Goal: Complete application form: Complete application form

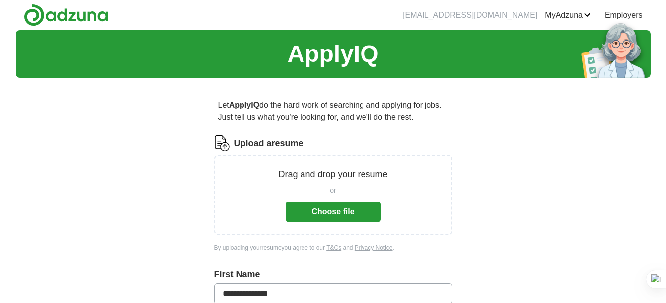
click at [317, 208] on button "Choose file" at bounding box center [333, 212] width 95 height 21
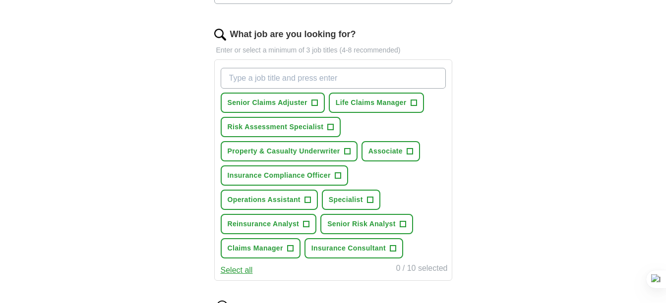
scroll to position [305, 0]
click at [283, 148] on span "Property & Casualty Underwriter" at bounding box center [284, 152] width 113 height 10
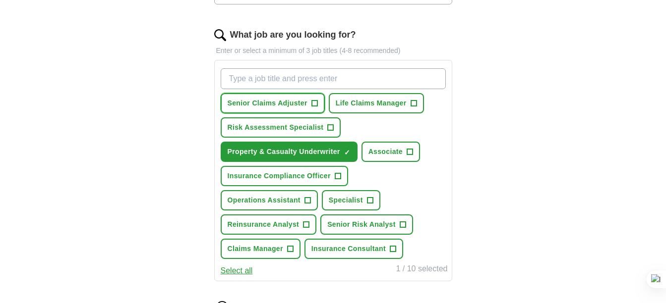
click at [290, 98] on button "Senior Claims Adjuster +" at bounding box center [273, 103] width 104 height 20
click at [299, 125] on span "Risk Assessment Specialist" at bounding box center [276, 127] width 96 height 10
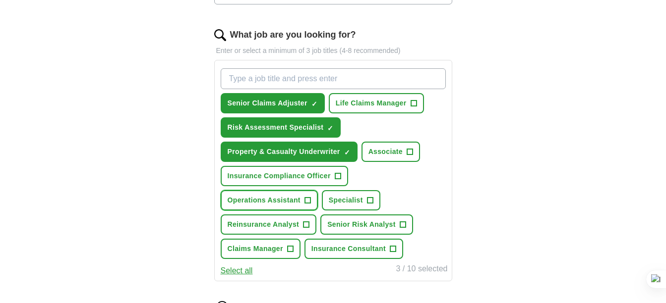
click at [284, 200] on span "Operations Assistant" at bounding box center [264, 200] width 73 height 10
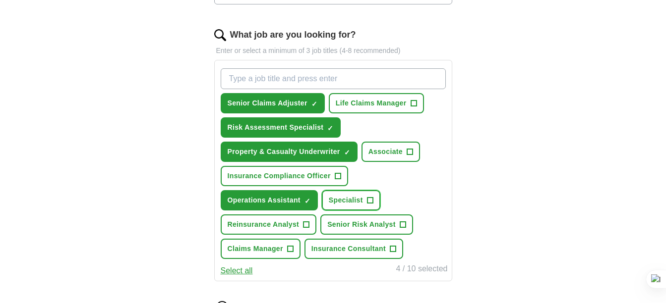
click at [345, 199] on span "Specialist" at bounding box center [346, 200] width 34 height 10
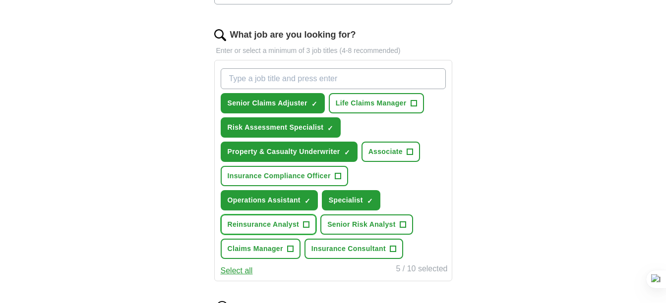
click at [283, 220] on span "Reinsurance Analyst" at bounding box center [264, 225] width 72 height 10
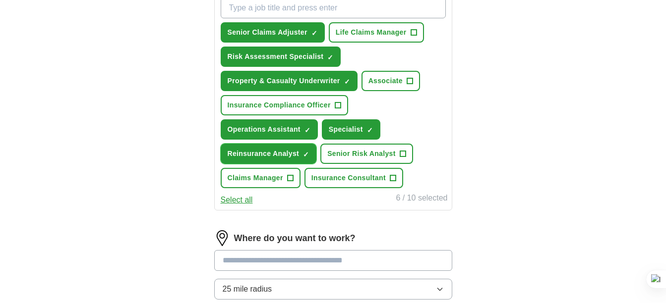
scroll to position [376, 0]
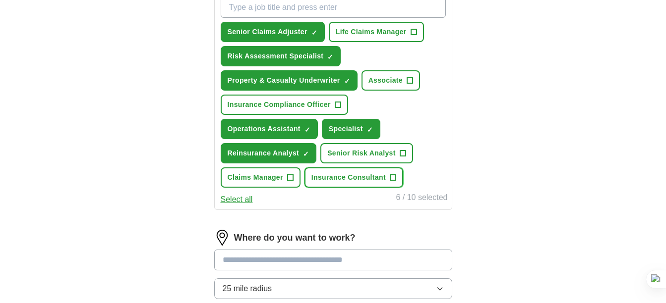
click at [360, 179] on span "Insurance Consultant" at bounding box center [348, 177] width 74 height 10
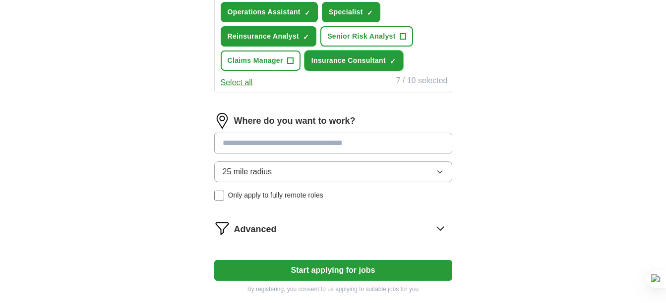
scroll to position [494, 0]
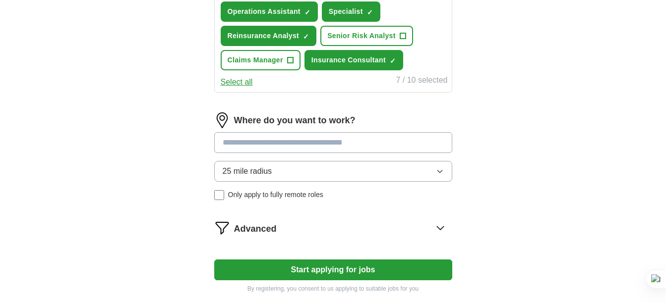
click at [307, 140] on input at bounding box center [333, 142] width 238 height 21
type input "****"
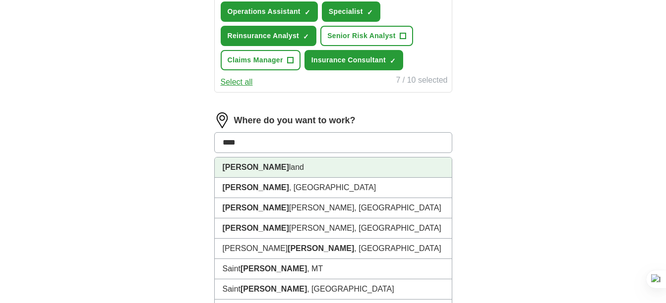
click at [280, 162] on li "[PERSON_NAME]" at bounding box center [333, 168] width 237 height 20
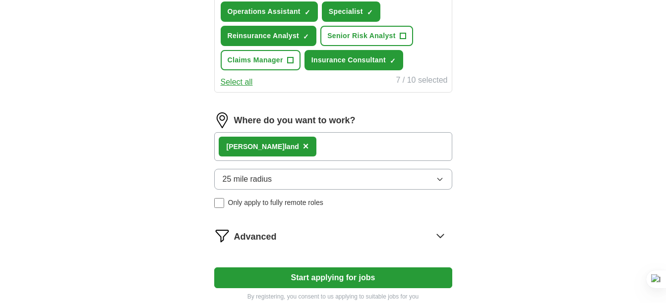
click at [308, 175] on button "25 mile radius" at bounding box center [333, 179] width 238 height 21
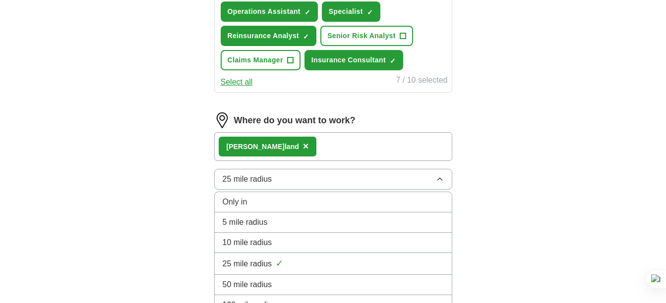
scroll to position [498, 0]
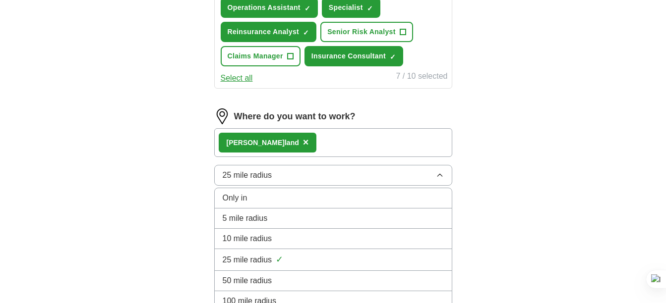
click at [281, 274] on li "50 mile radius" at bounding box center [333, 281] width 237 height 20
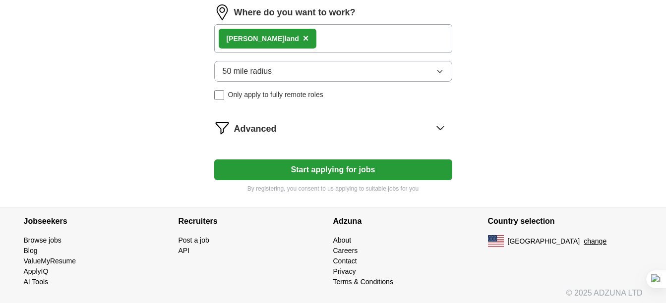
scroll to position [602, 0]
click at [340, 173] on button "Start applying for jobs" at bounding box center [333, 169] width 238 height 21
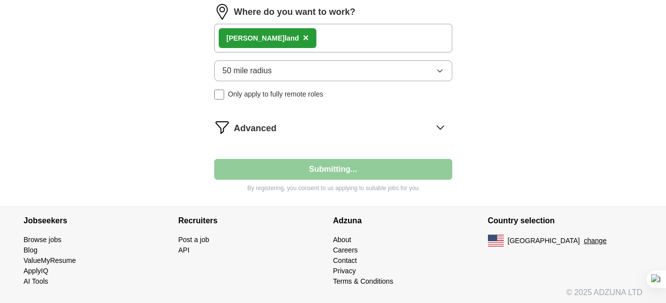
select select "**"
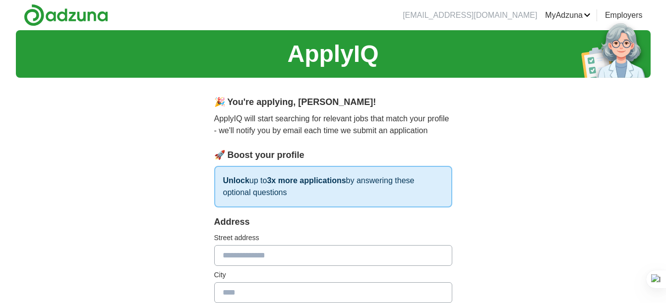
scroll to position [86, 0]
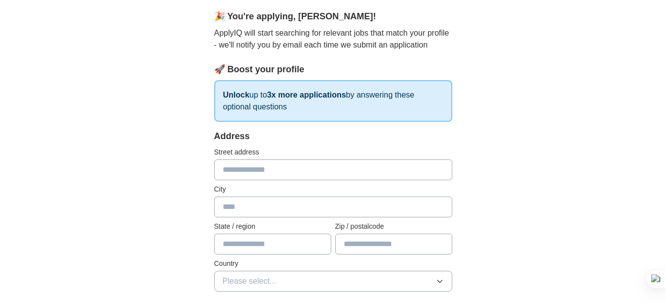
click at [317, 165] on input "text" at bounding box center [333, 170] width 238 height 21
type input "**********"
type input "********"
type input "*****"
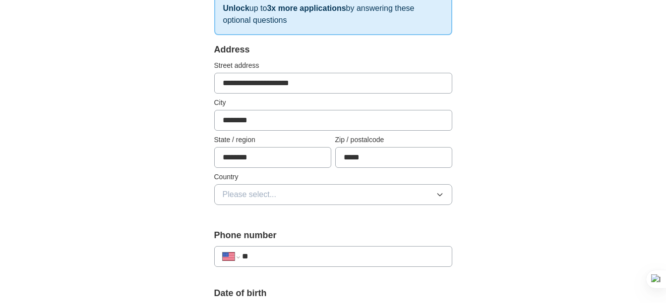
scroll to position [173, 0]
click at [301, 187] on button "Please select..." at bounding box center [333, 194] width 238 height 21
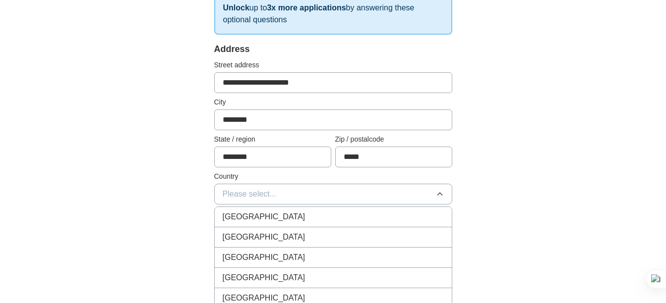
click at [279, 236] on div "[GEOGRAPHIC_DATA]" at bounding box center [333, 237] width 221 height 12
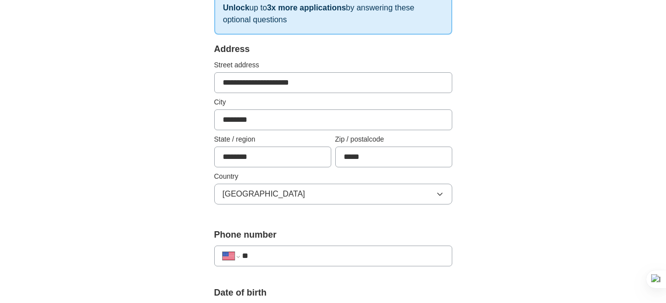
click at [307, 253] on input "**" at bounding box center [342, 256] width 201 height 12
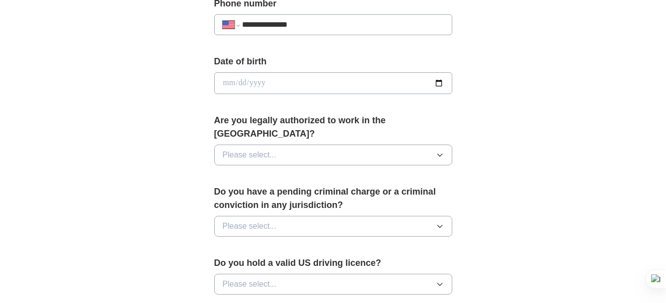
scroll to position [405, 0]
type input "**********"
click at [282, 87] on input "date" at bounding box center [333, 83] width 238 height 22
type input "**********"
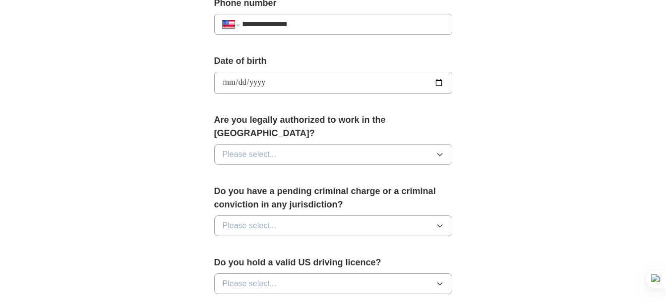
click at [513, 130] on div "**********" at bounding box center [333, 76] width 634 height 903
click at [382, 144] on button "Please select..." at bounding box center [333, 154] width 238 height 21
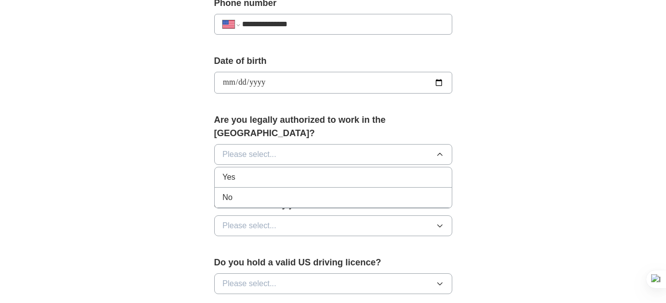
click at [298, 172] on li "Yes" at bounding box center [333, 178] width 237 height 20
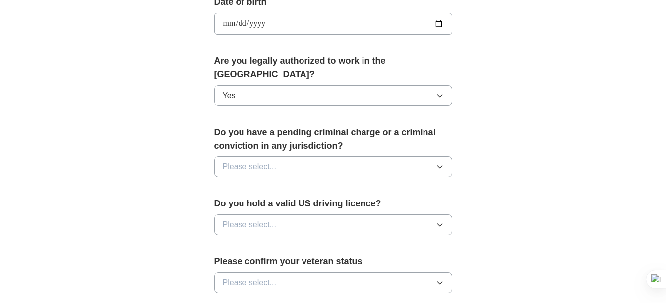
scroll to position [468, 0]
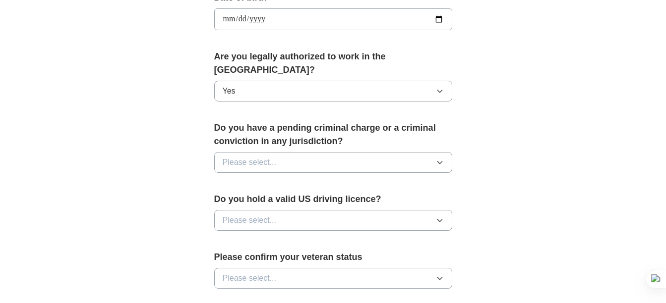
click at [281, 152] on button "Please select..." at bounding box center [333, 162] width 238 height 21
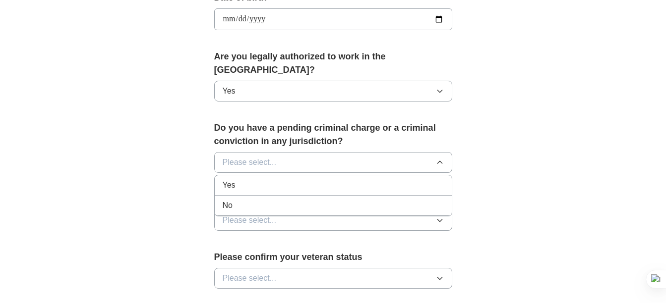
click at [252, 200] on div "No" at bounding box center [333, 206] width 221 height 12
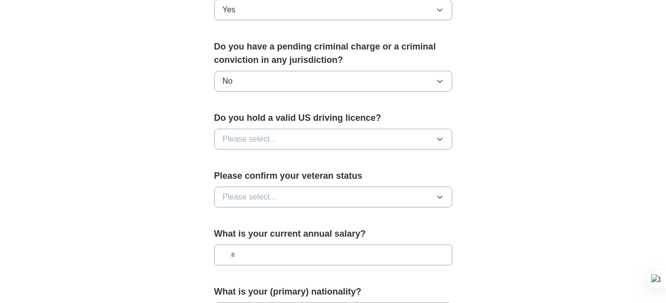
scroll to position [550, 0]
click at [300, 128] on button "Please select..." at bounding box center [333, 138] width 238 height 21
click at [272, 156] on div "Yes" at bounding box center [333, 162] width 221 height 12
click at [285, 186] on button "Please select..." at bounding box center [333, 196] width 238 height 21
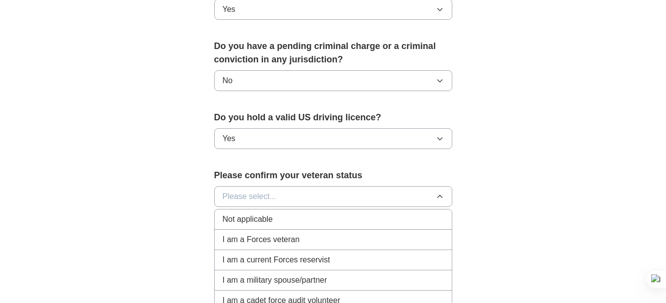
scroll to position [573, 0]
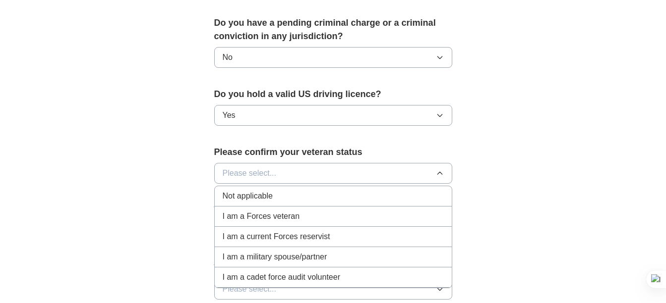
click at [271, 189] on li "Not applicable" at bounding box center [333, 196] width 237 height 20
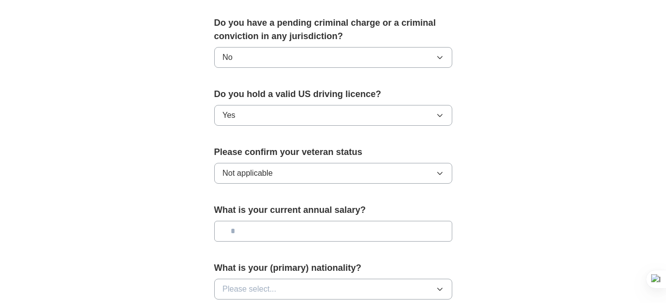
scroll to position [588, 0]
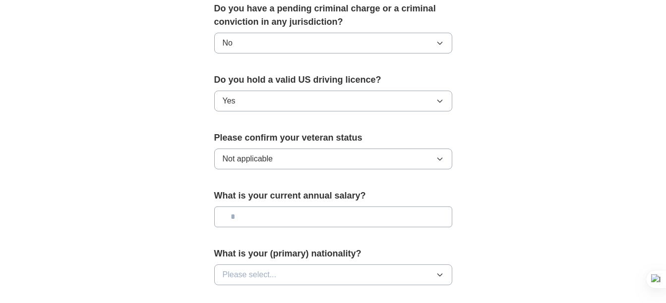
click at [284, 207] on input "text" at bounding box center [333, 217] width 238 height 21
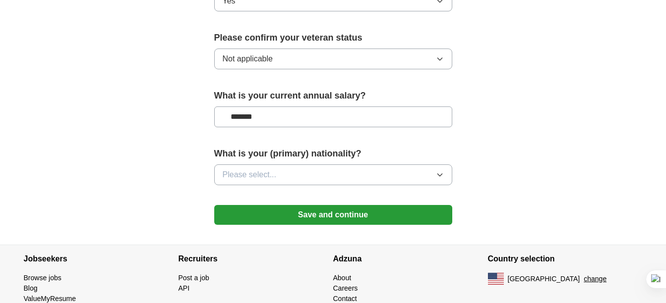
scroll to position [689, 0]
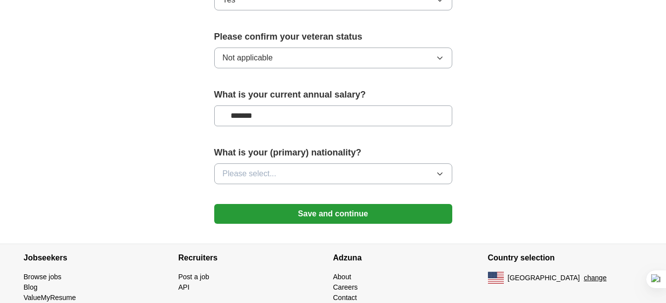
type input "*******"
click at [313, 164] on button "Please select..." at bounding box center [333, 174] width 238 height 21
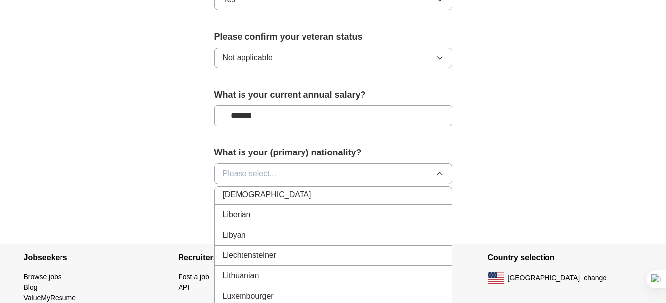
scroll to position [1994, 0]
click at [282, 209] on div "Liberian" at bounding box center [333, 215] width 221 height 12
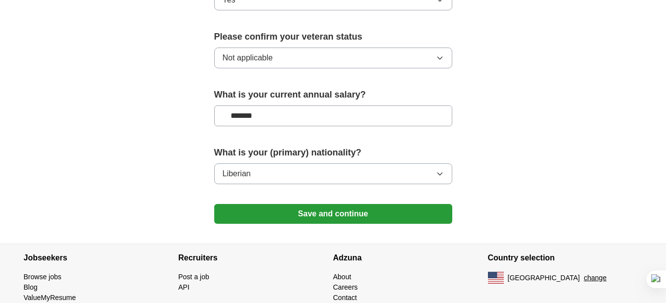
click at [370, 204] on button "Save and continue" at bounding box center [333, 214] width 238 height 20
